Goal: Contribute content

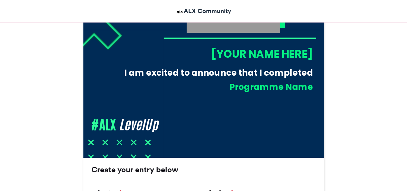
scroll to position [287, 0]
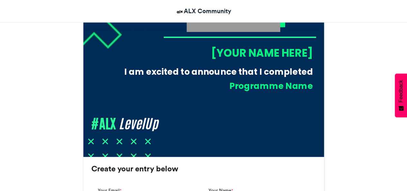
click at [223, 48] on div "[YOUR NAME HERE]" at bounding box center [237, 52] width 149 height 15
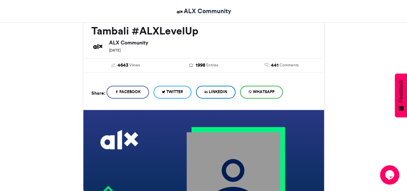
scroll to position [94, 0]
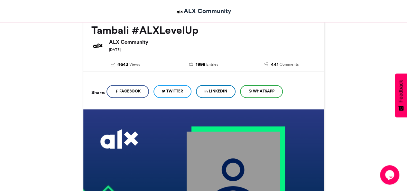
click at [220, 92] on span "LinkedIn" at bounding box center [218, 91] width 18 height 6
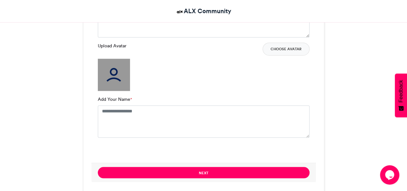
scroll to position [504, 0]
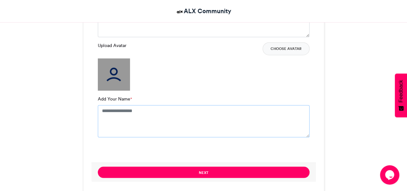
click at [122, 115] on textarea "Add Your Name *" at bounding box center [204, 121] width 212 height 32
type textarea "**********"
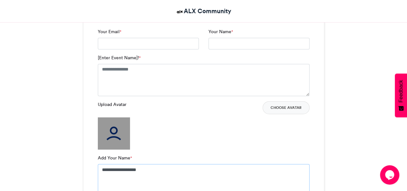
scroll to position [438, 0]
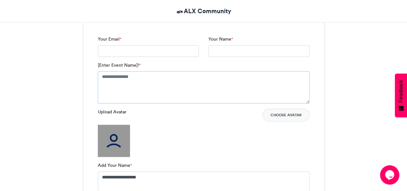
click at [120, 74] on textarea "[Enter Event Name]! *" at bounding box center [204, 87] width 212 height 32
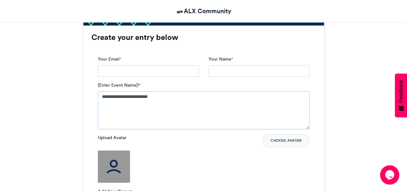
scroll to position [414, 0]
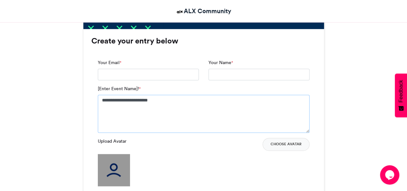
type textarea "**********"
click at [125, 73] on input "Your Email *" at bounding box center [148, 75] width 101 height 12
type input "**********"
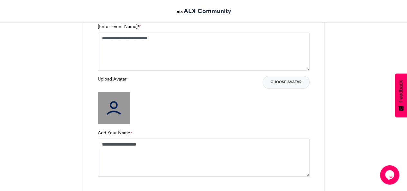
scroll to position [476, 0]
click at [281, 82] on button "Choose Avatar" at bounding box center [286, 82] width 47 height 13
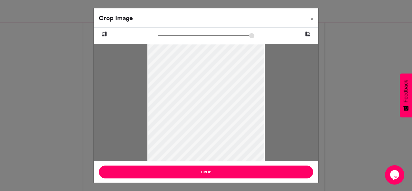
drag, startPoint x: 183, startPoint y: 110, endPoint x: 194, endPoint y: 203, distance: 94.3
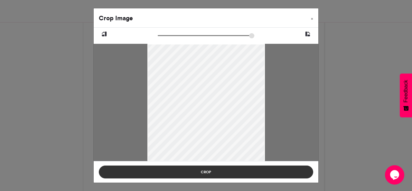
drag, startPoint x: 192, startPoint y: 95, endPoint x: 201, endPoint y: 167, distance: 72.9
click at [201, 167] on div "Crop Image × Crop" at bounding box center [205, 95] width 225 height 175
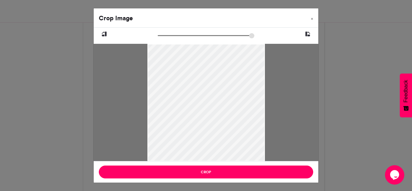
drag, startPoint x: 196, startPoint y: 135, endPoint x: 194, endPoint y: 106, distance: 28.4
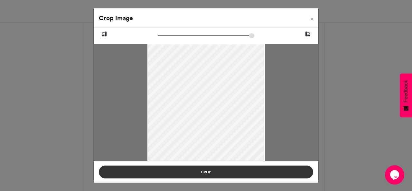
click at [213, 172] on button "Crop" at bounding box center [206, 171] width 214 height 13
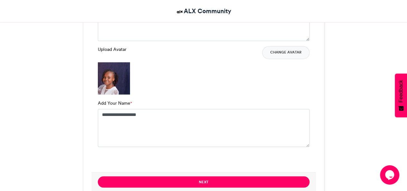
scroll to position [506, 0]
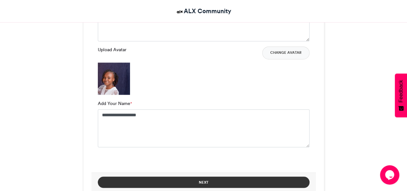
click at [192, 180] on button "Next" at bounding box center [204, 181] width 212 height 11
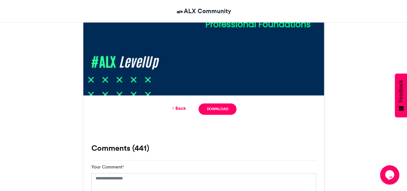
scroll to position [348, 0]
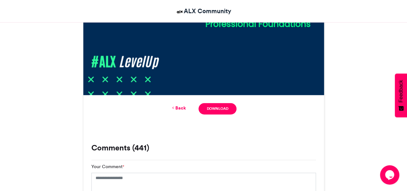
click at [216, 100] on div "Back Download" at bounding box center [203, 108] width 241 height 27
click at [212, 105] on link "Download" at bounding box center [217, 108] width 38 height 11
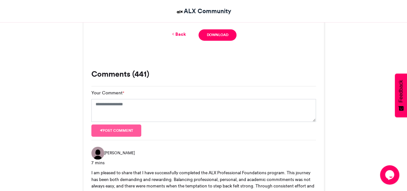
scroll to position [423, 0]
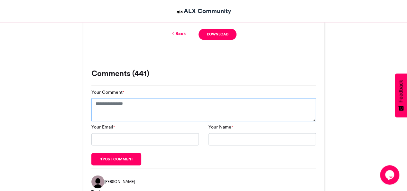
click at [135, 106] on textarea "Your Comment *" at bounding box center [203, 109] width 225 height 23
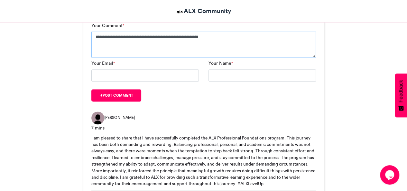
scroll to position [490, 0]
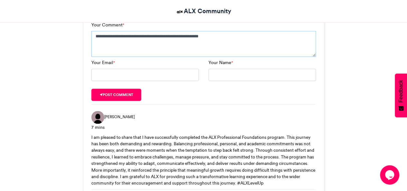
type textarea "**********"
click at [148, 70] on input "Your Email *" at bounding box center [144, 75] width 107 height 12
type input "**********"
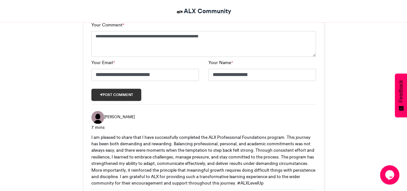
click at [131, 91] on button "Post comment" at bounding box center [116, 94] width 50 height 12
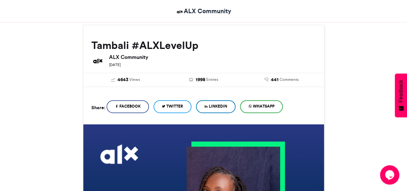
scroll to position [79, 0]
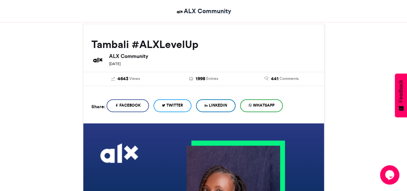
click at [221, 108] on link "LinkedIn" at bounding box center [216, 105] width 40 height 13
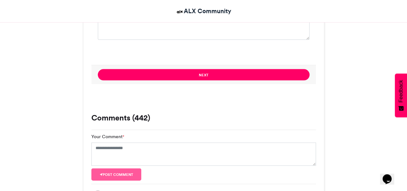
scroll to position [603, 0]
